Goal: Task Accomplishment & Management: Manage account settings

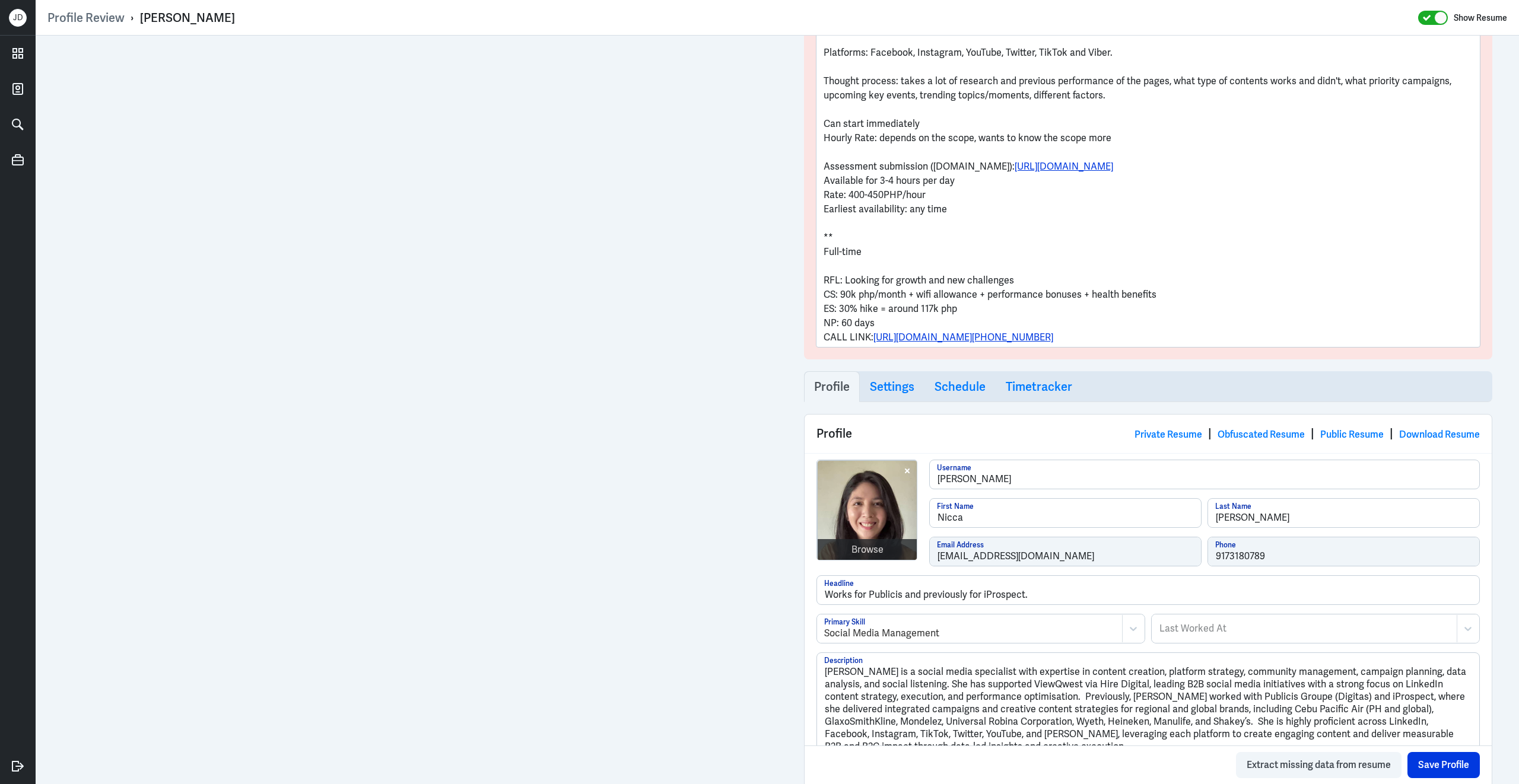
scroll to position [565, 0]
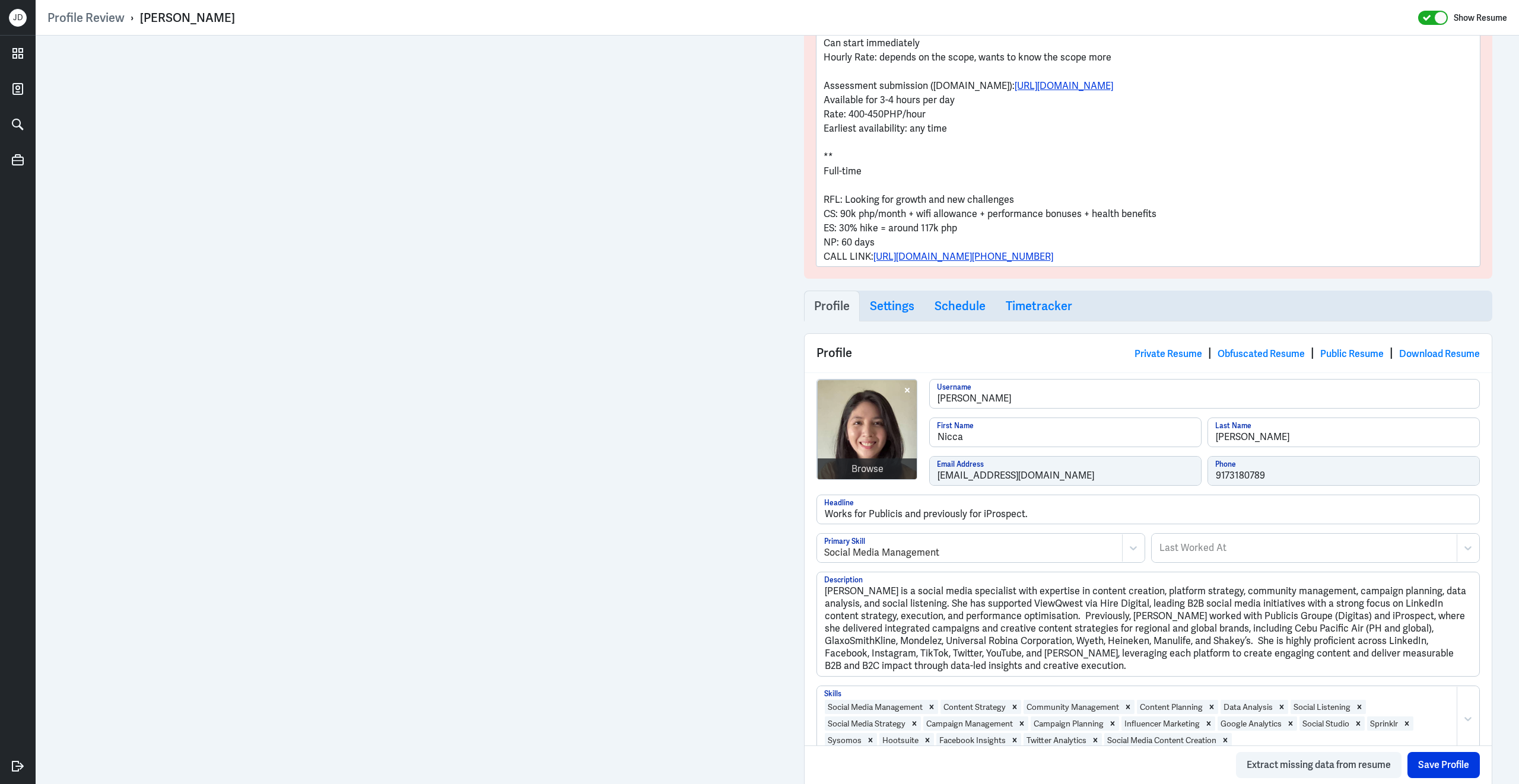
click at [921, 478] on div "Browse nicca-soto Username Nicca First Name Soto Last Name niccasoto@gmail.com …" at bounding box center [1148, 436] width 664 height 116
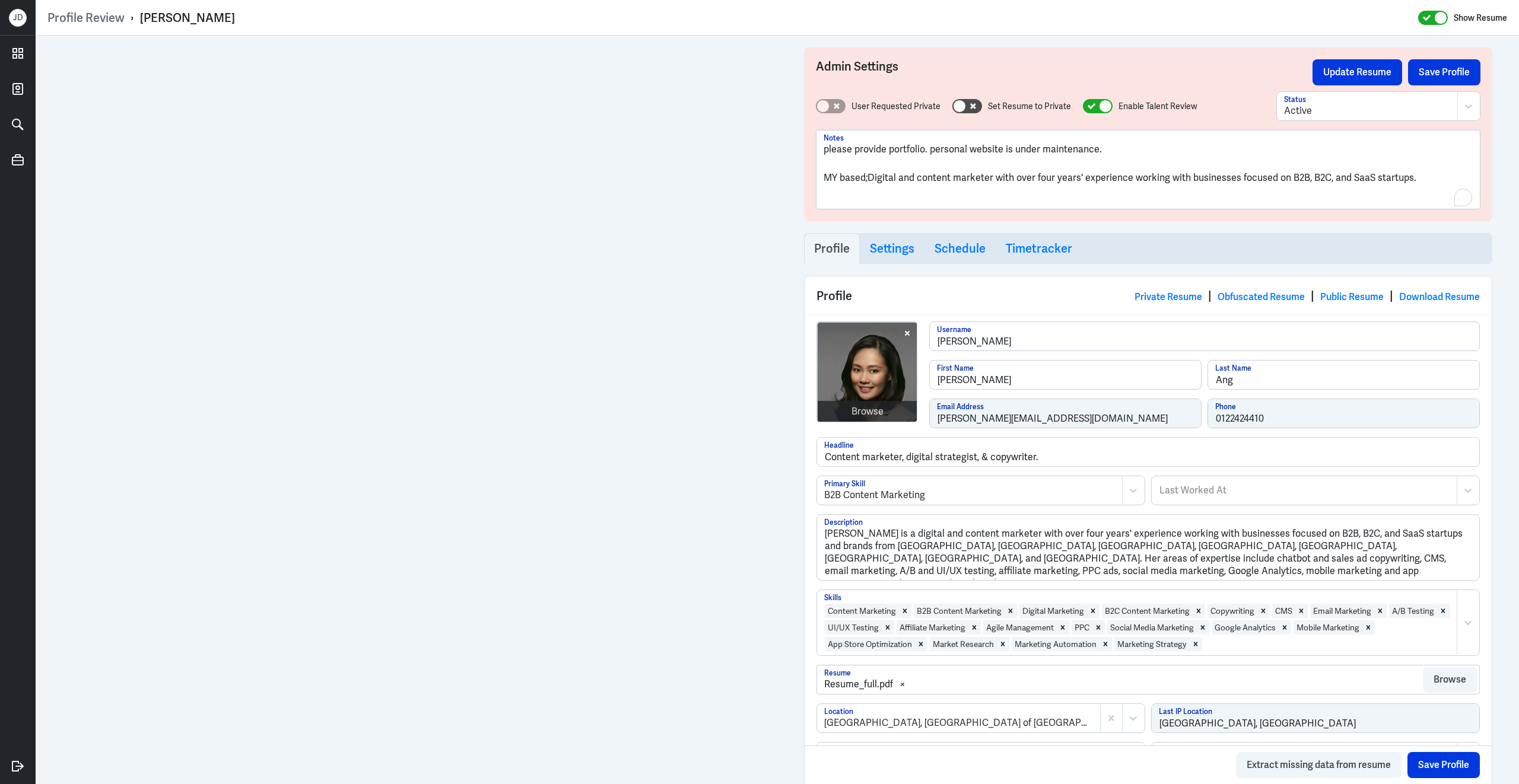
click at [1114, 147] on p "please provide portfolio. personal website is under maintenance." at bounding box center [1148, 150] width 649 height 14
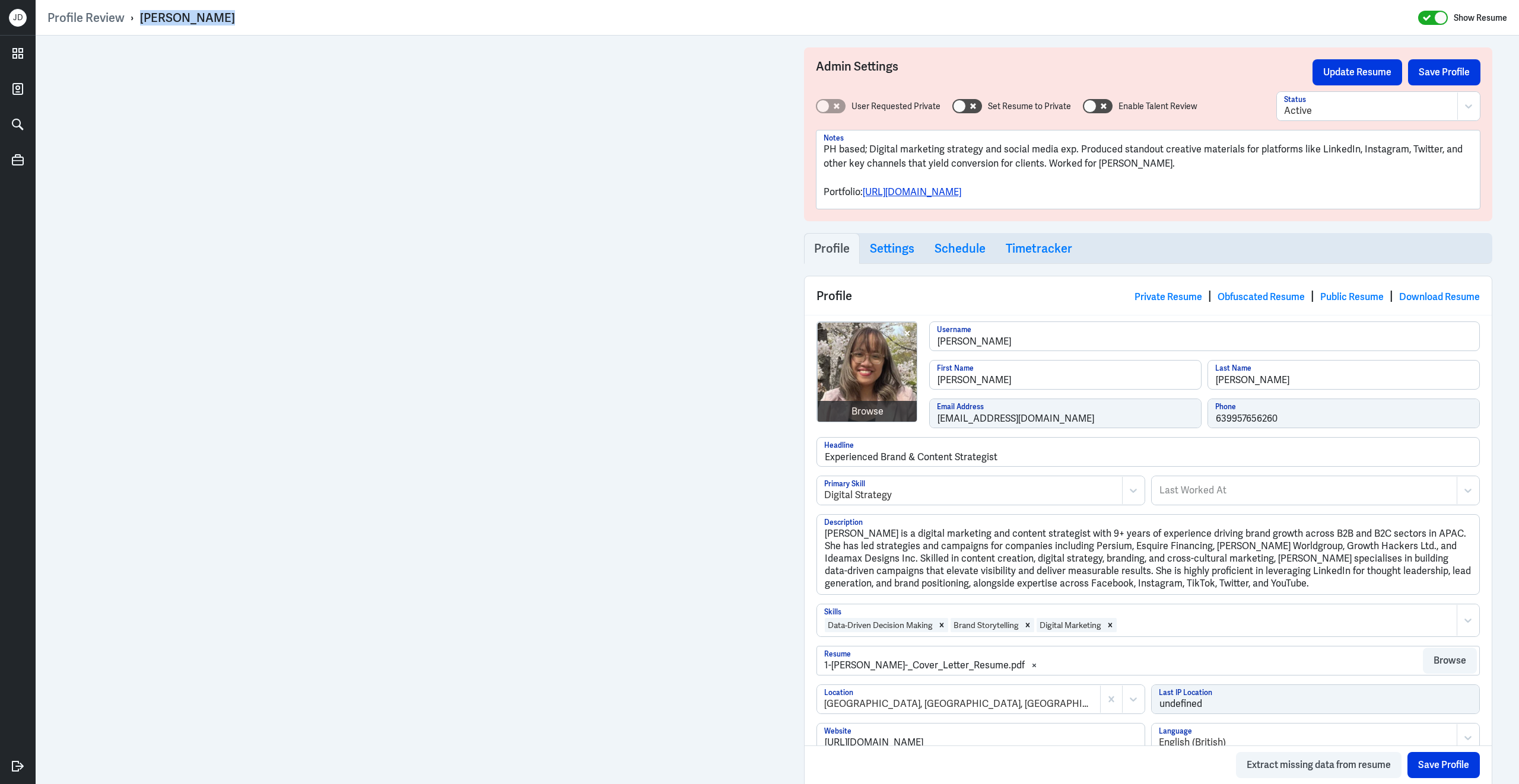
drag, startPoint x: 141, startPoint y: 18, endPoint x: 268, endPoint y: 20, distance: 127.0
click at [269, 20] on div "Profile Review › Julie Gagarin Show Resume" at bounding box center [777, 18] width 1460 height 15
copy div "Julie Gagarin"
click at [900, 417] on div "Browse julie-ruth-gagarin Username Julie First Name Gagarin Last Name Heyjuruh@…" at bounding box center [1148, 379] width 664 height 116
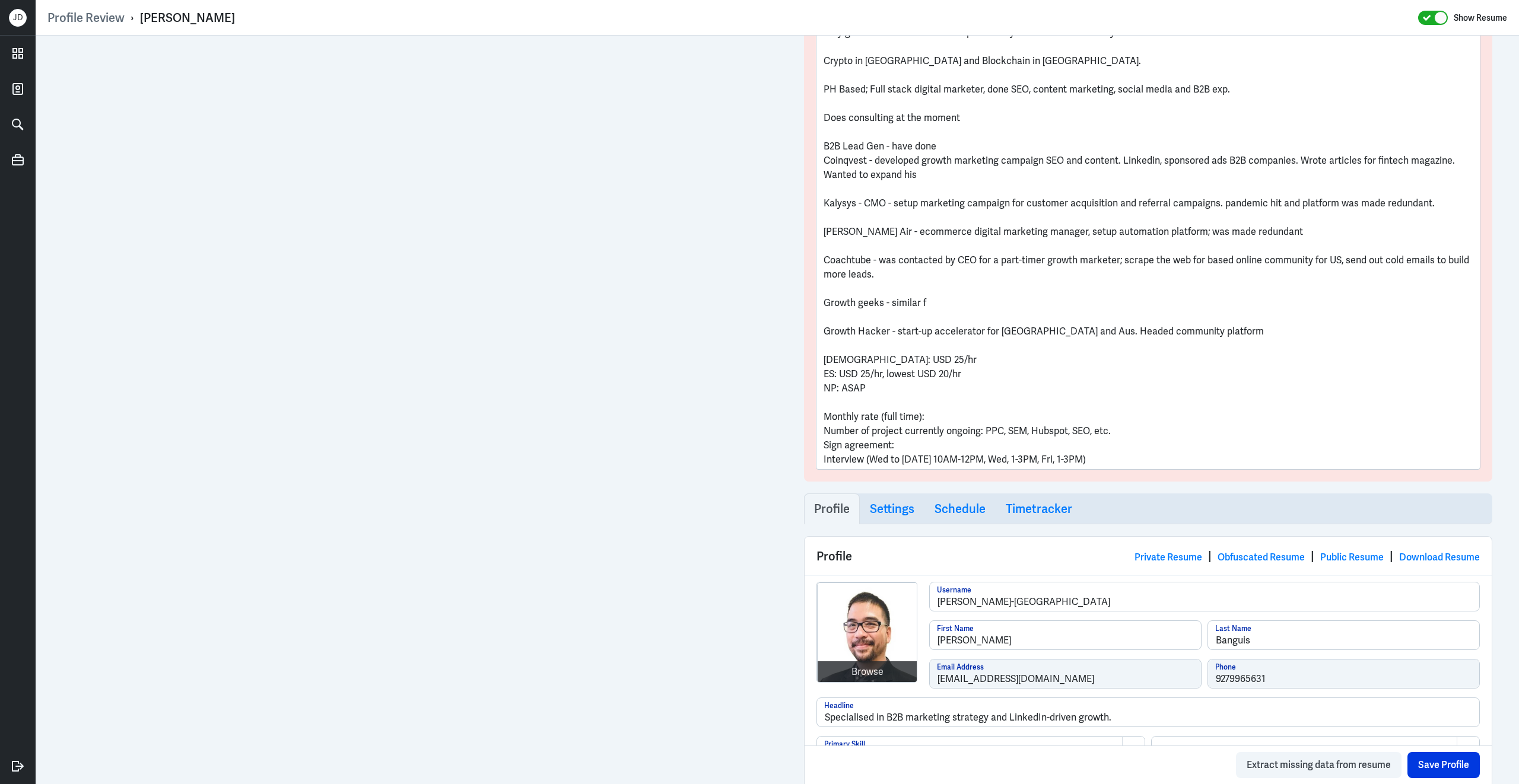
scroll to position [310, 0]
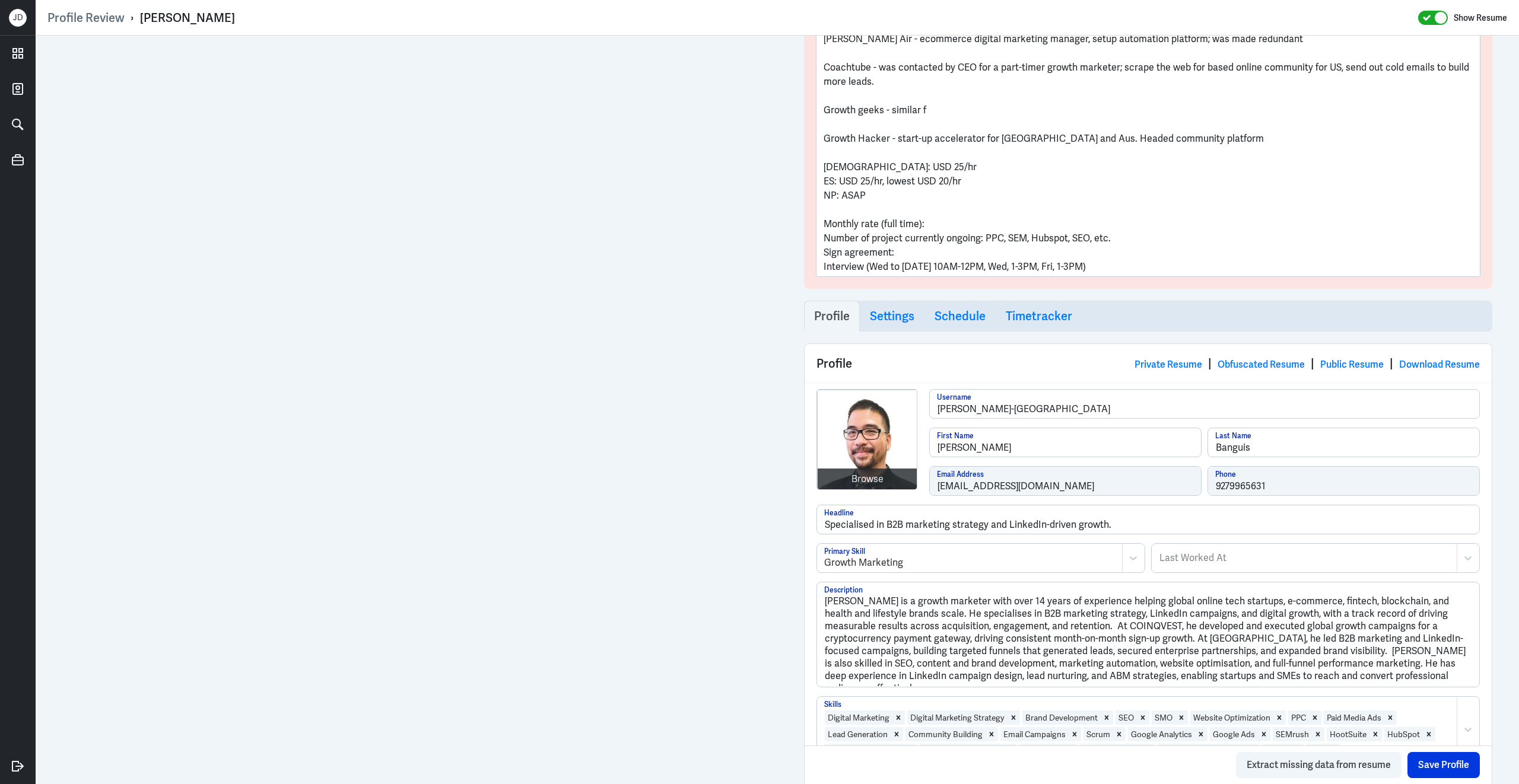
click at [919, 486] on div "Browse dominic-banguis Username Dominic First Name Banguis Last Name dominicban…" at bounding box center [1148, 447] width 664 height 116
